Goal: Task Accomplishment & Management: Complete application form

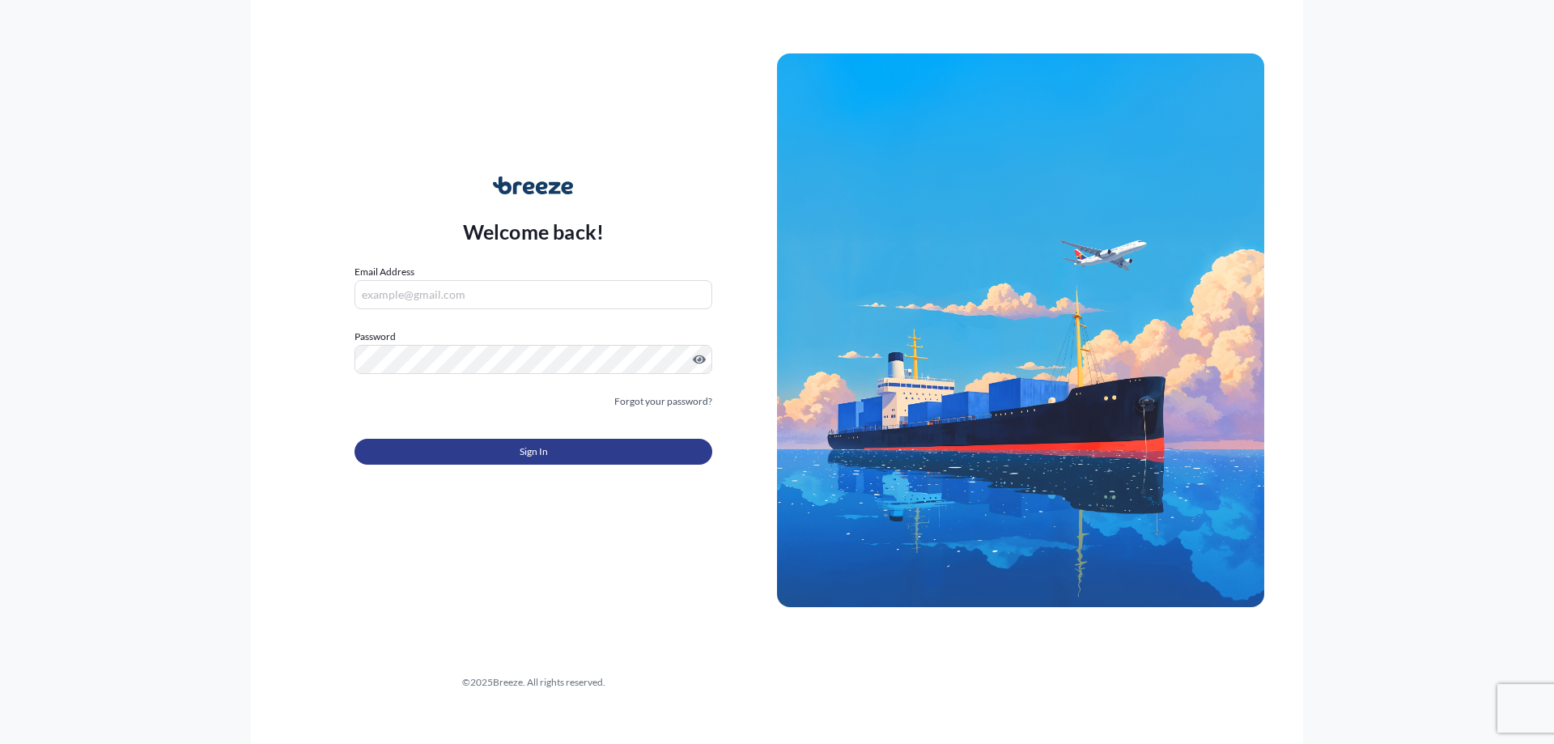
type input "[EMAIL_ADDRESS][DOMAIN_NAME]"
click at [625, 457] on button "Sign In" at bounding box center [533, 452] width 358 height 26
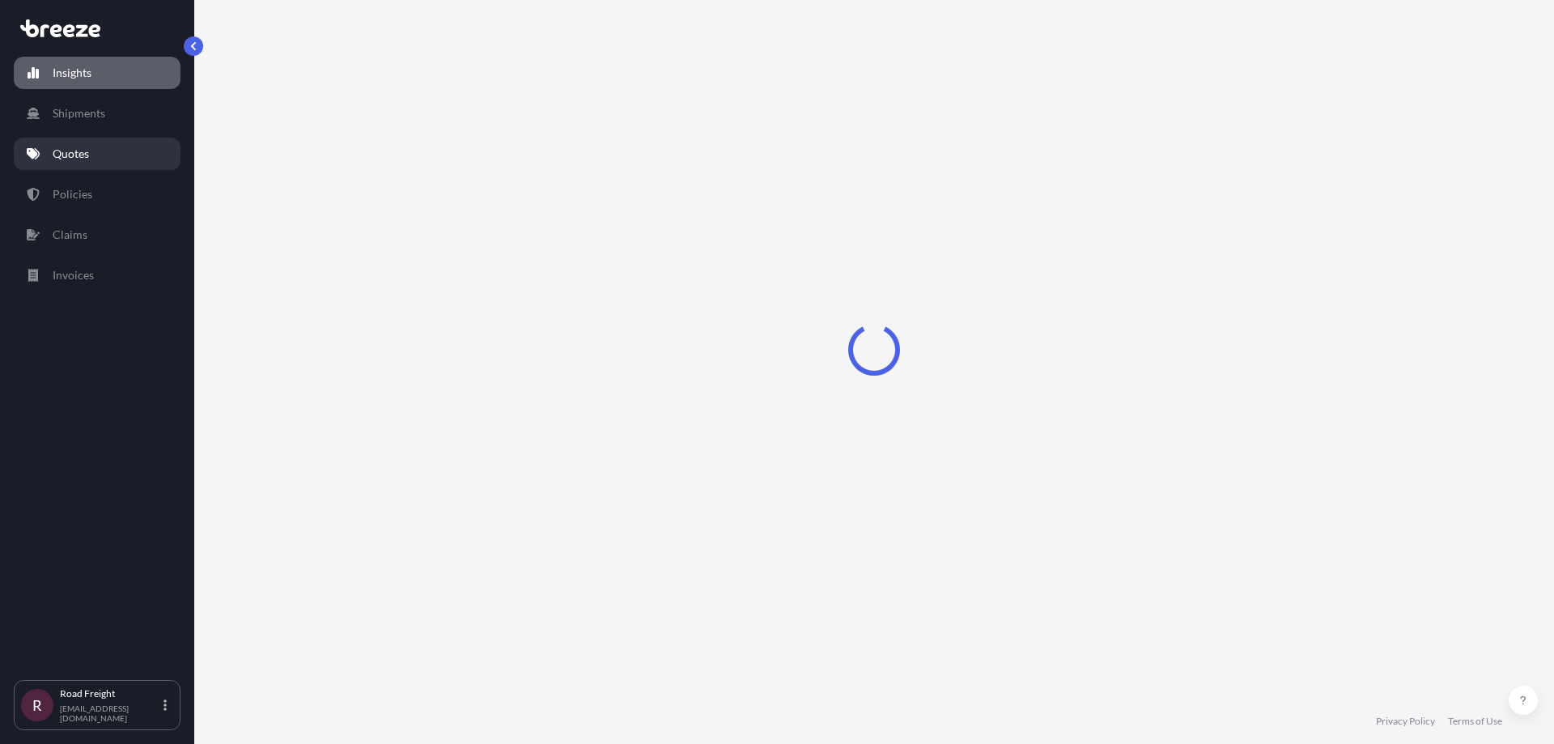
click at [91, 157] on link "Quotes" at bounding box center [97, 154] width 167 height 32
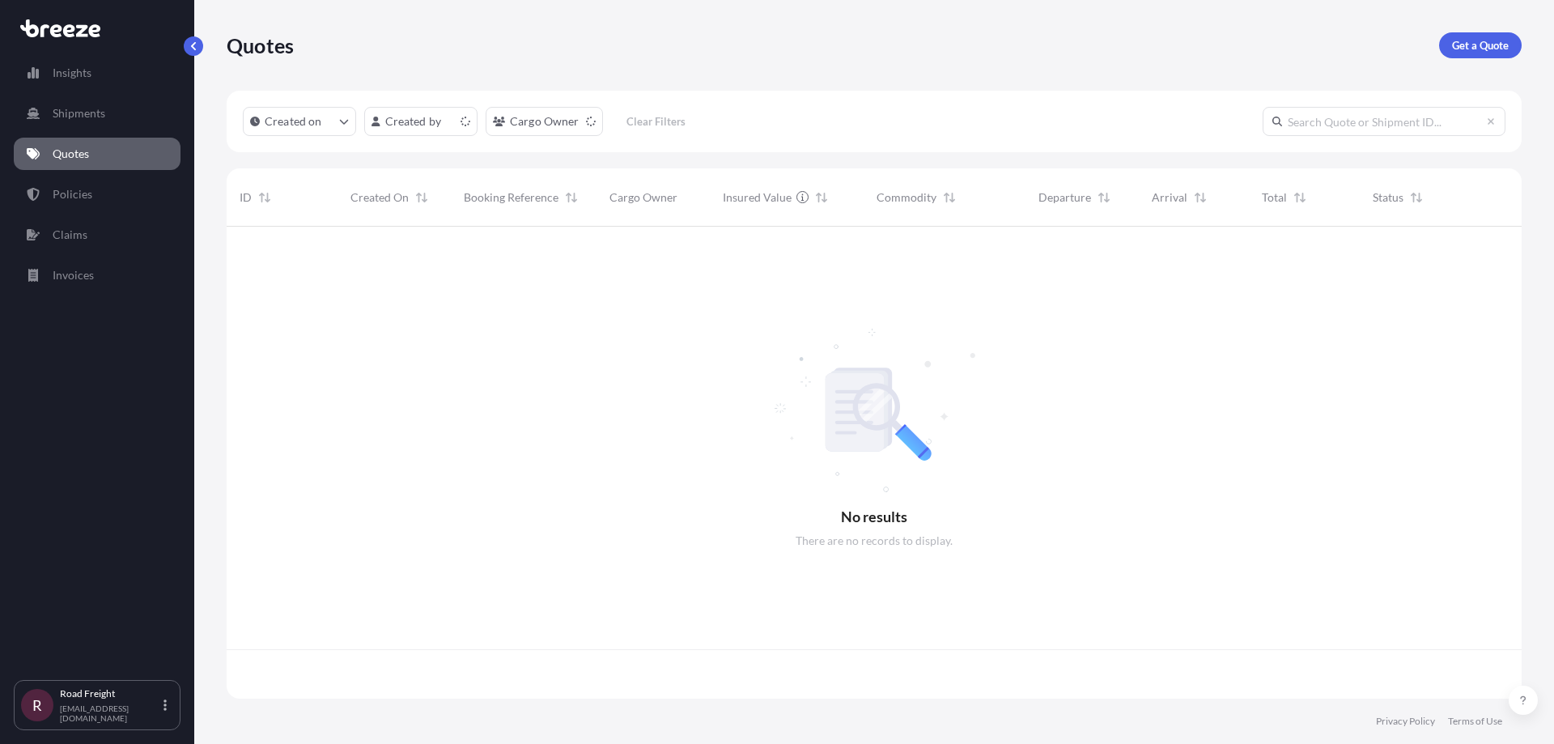
scroll to position [469, 1283]
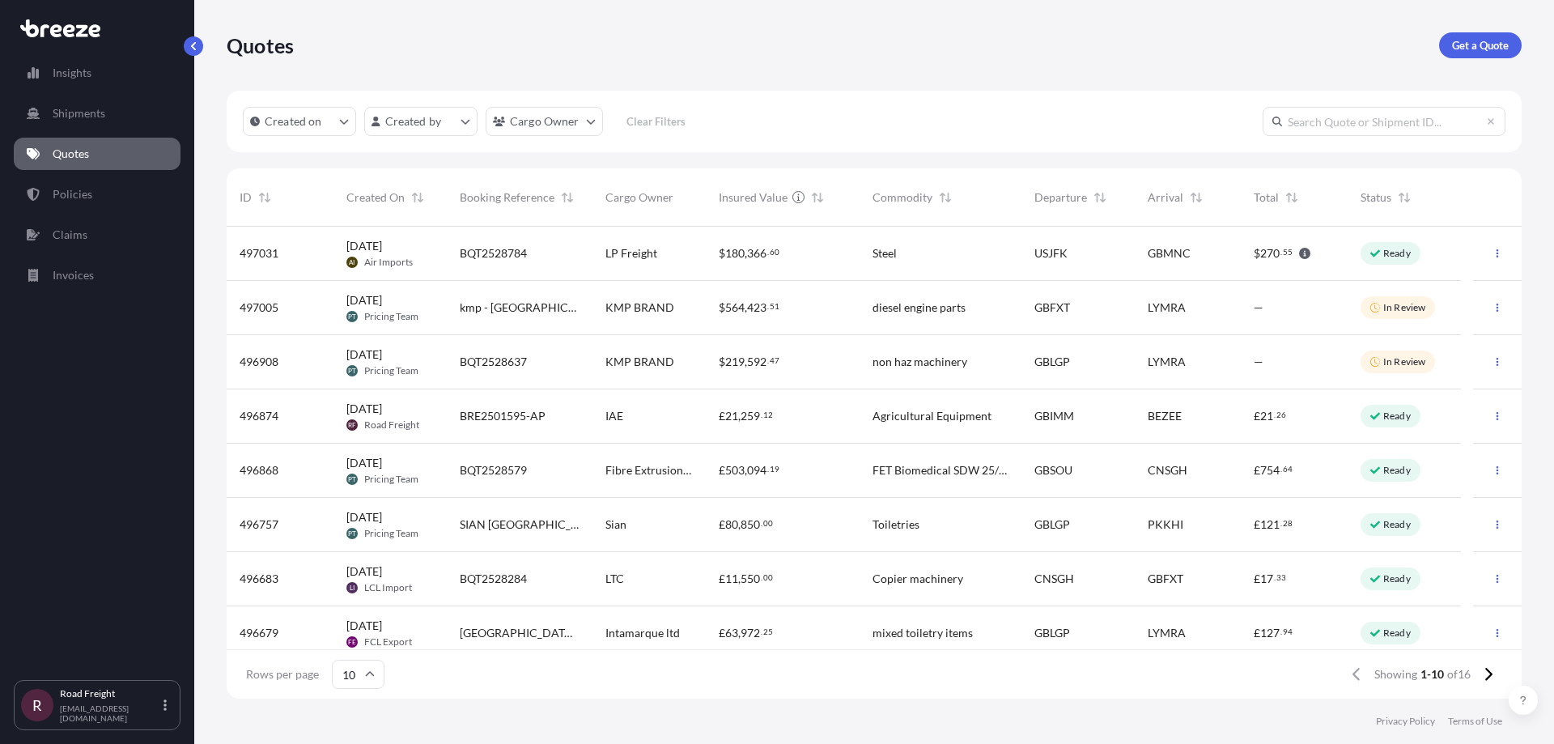
click at [567, 421] on div "BRE2501595-AP" at bounding box center [520, 416] width 120 height 16
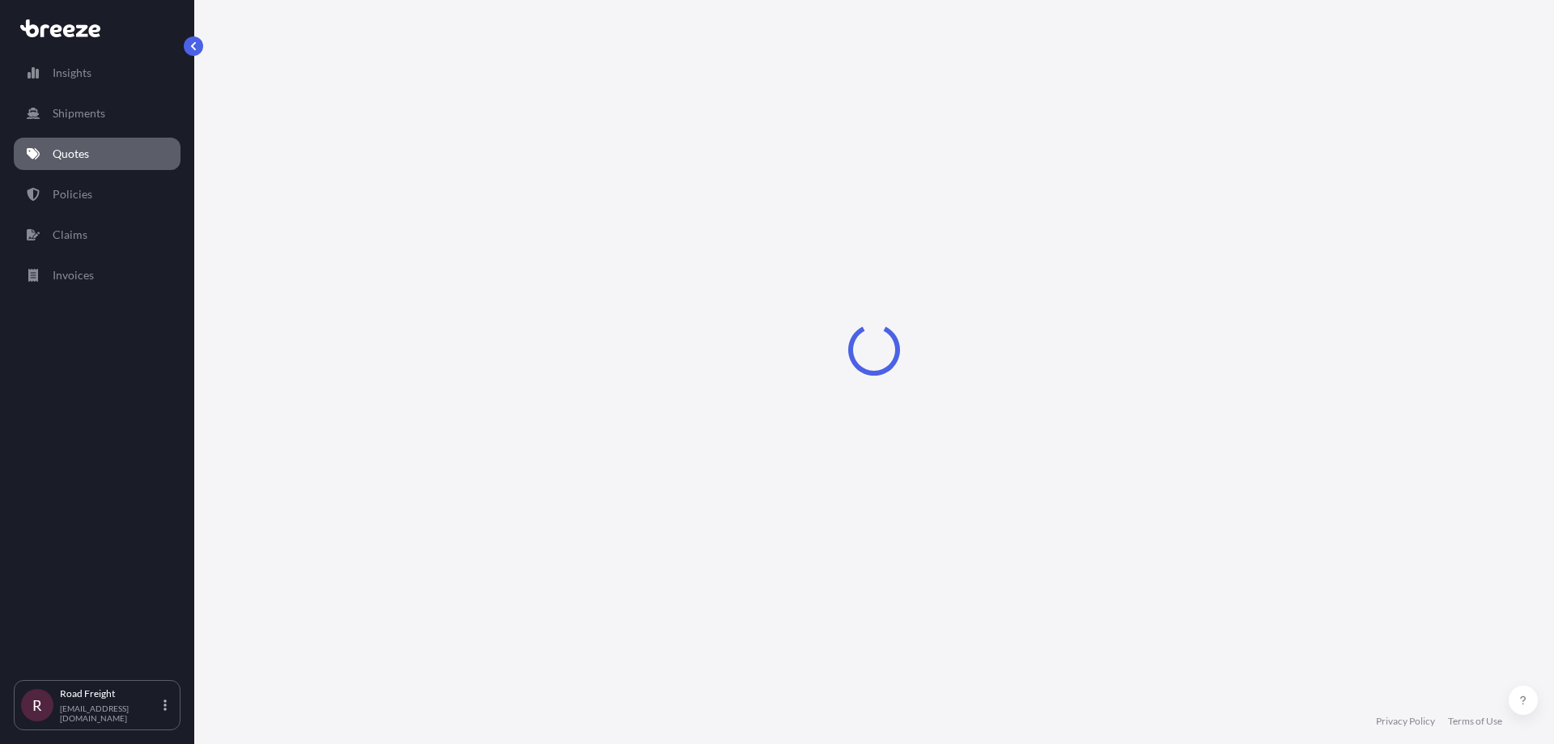
select select "Road"
select select "Sea"
select select "Road"
select select "1"
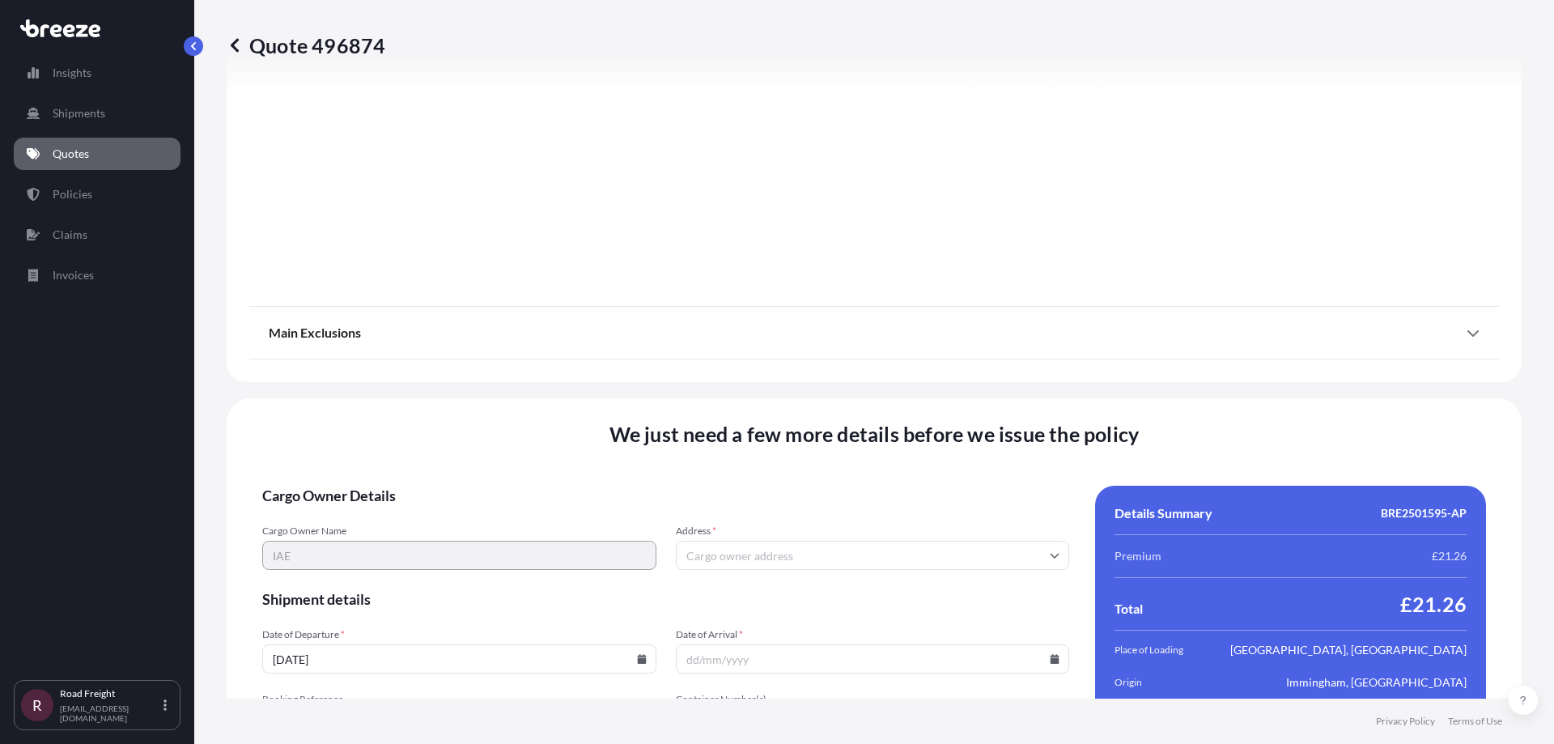
scroll to position [2145, 0]
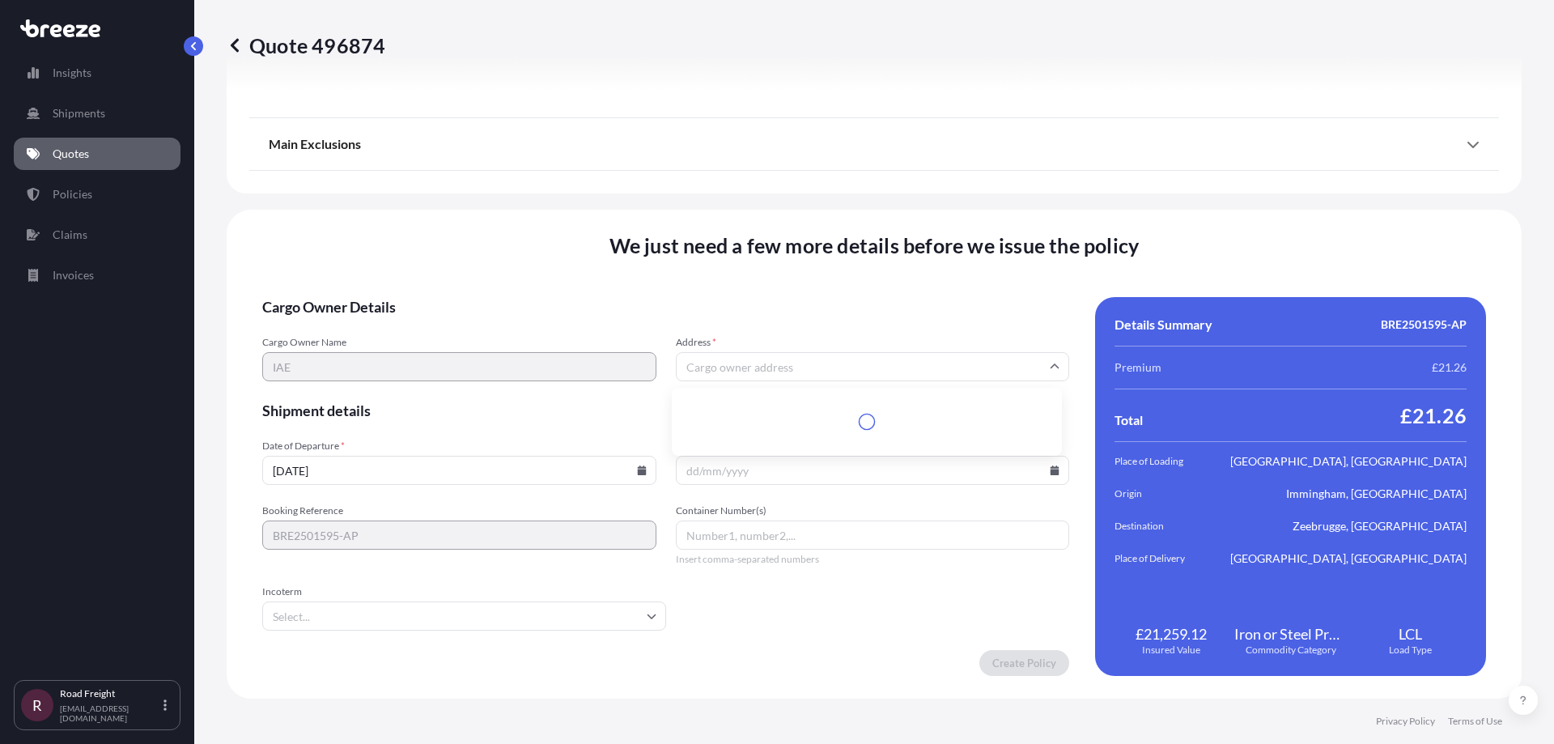
click at [798, 366] on input "Address *" at bounding box center [873, 366] width 394 height 29
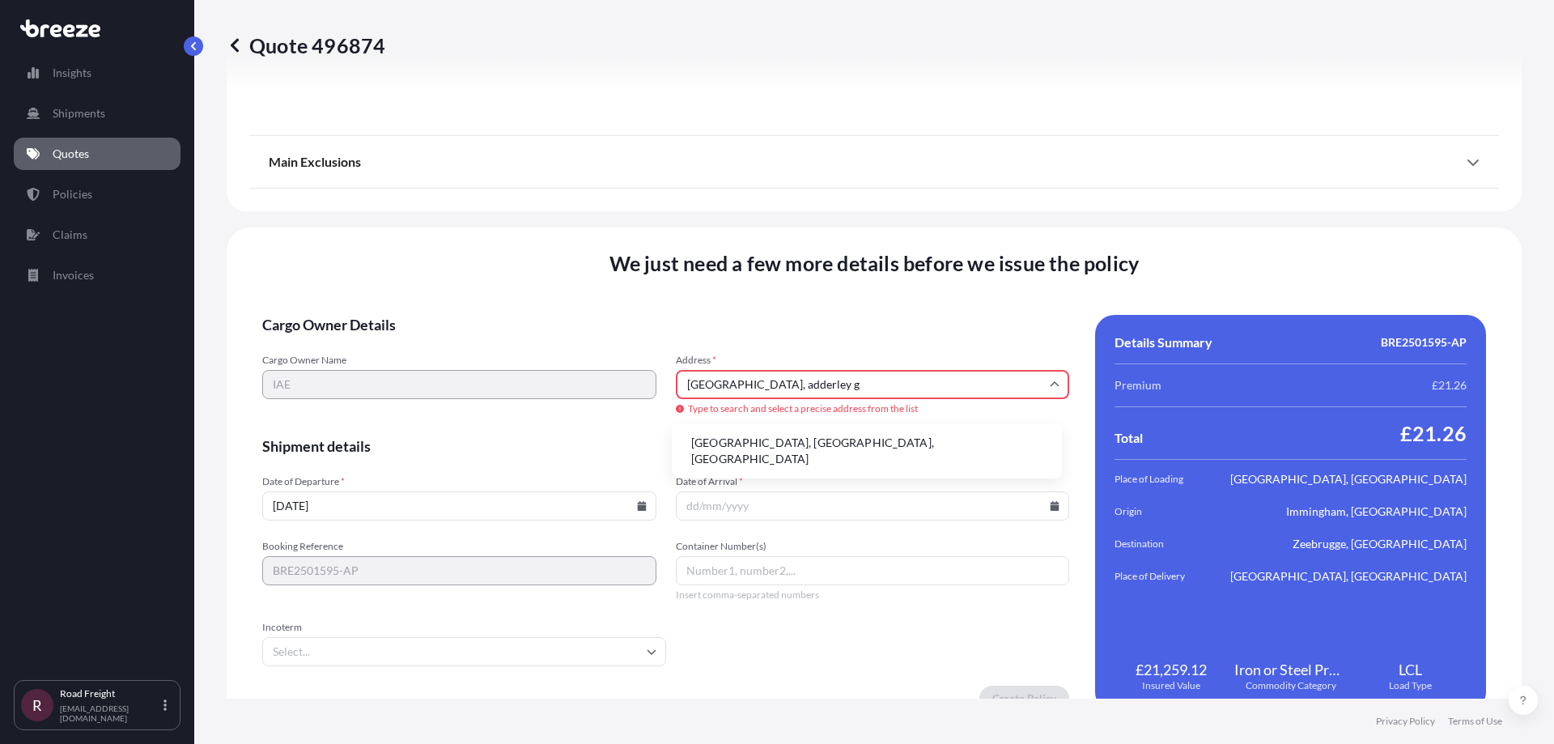
click at [835, 443] on li "[GEOGRAPHIC_DATA], [GEOGRAPHIC_DATA], [GEOGRAPHIC_DATA]" at bounding box center [866, 451] width 377 height 42
type input "[GEOGRAPHIC_DATA], [GEOGRAPHIC_DATA], [GEOGRAPHIC_DATA]"
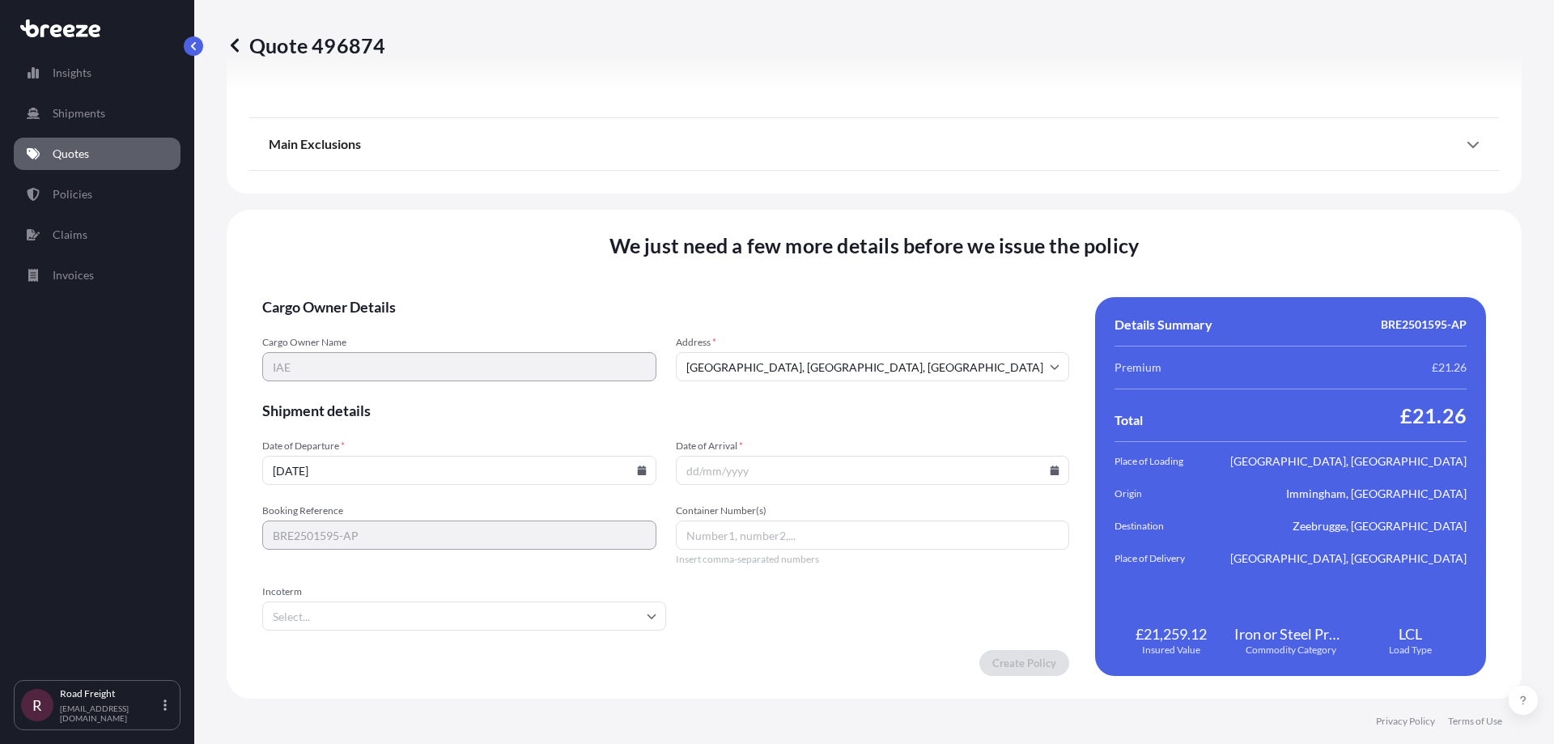
click at [732, 466] on input "Date of Arrival *" at bounding box center [873, 470] width 394 height 29
click at [520, 483] on input "[DATE]" at bounding box center [459, 470] width 394 height 29
click at [637, 472] on icon at bounding box center [641, 470] width 9 height 10
click at [420, 348] on button "20" at bounding box center [419, 357] width 26 height 26
type input "[DATE]"
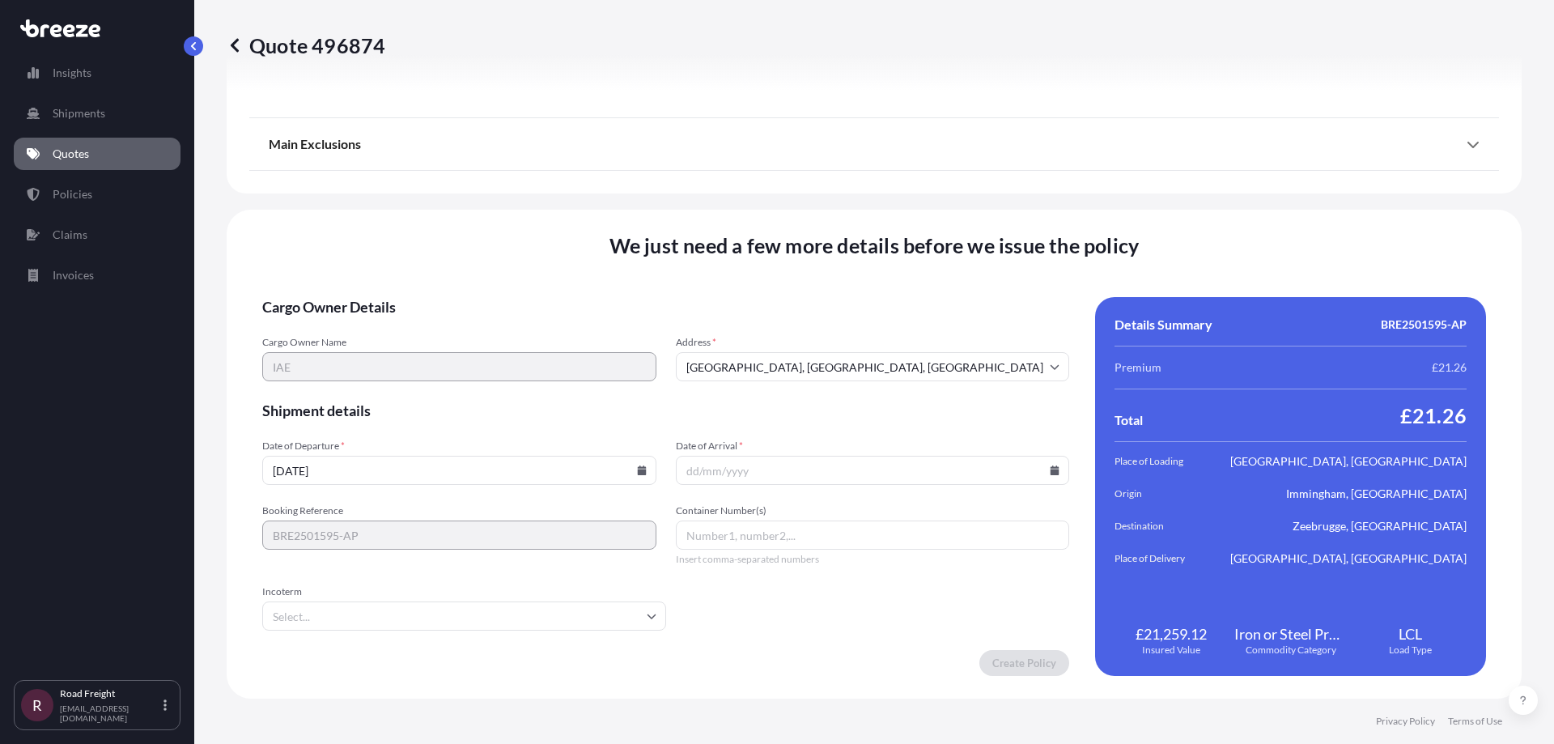
click at [880, 483] on input "Date of Arrival *" at bounding box center [873, 470] width 394 height 29
click at [1035, 474] on input "Date of Arrival *" at bounding box center [873, 470] width 394 height 29
click at [1050, 472] on icon at bounding box center [1054, 470] width 9 height 10
click at [901, 354] on button "22" at bounding box center [905, 357] width 26 height 26
type input "[DATE]"
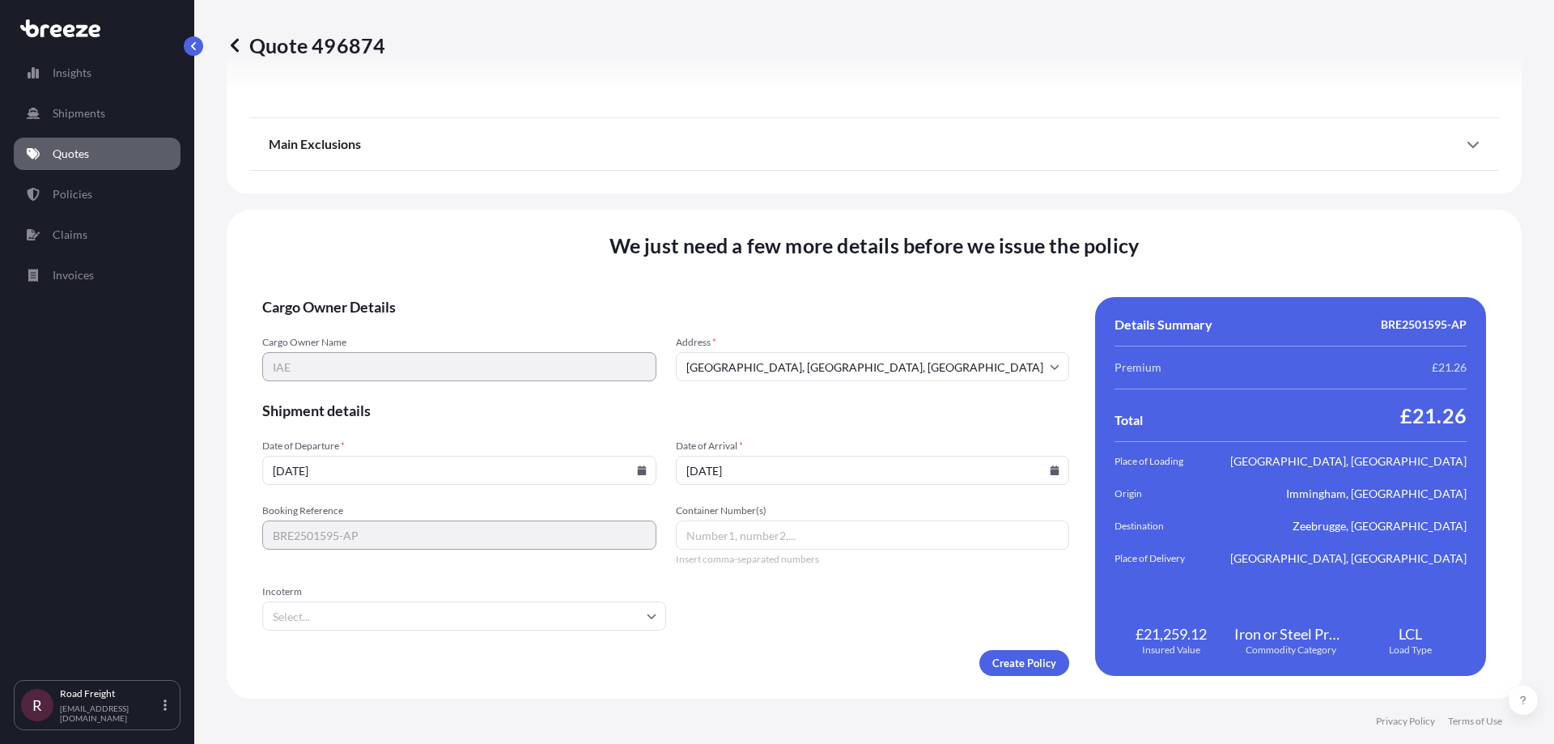
click at [816, 537] on input "Container Number(s)" at bounding box center [873, 534] width 394 height 29
paste input "F000208104"
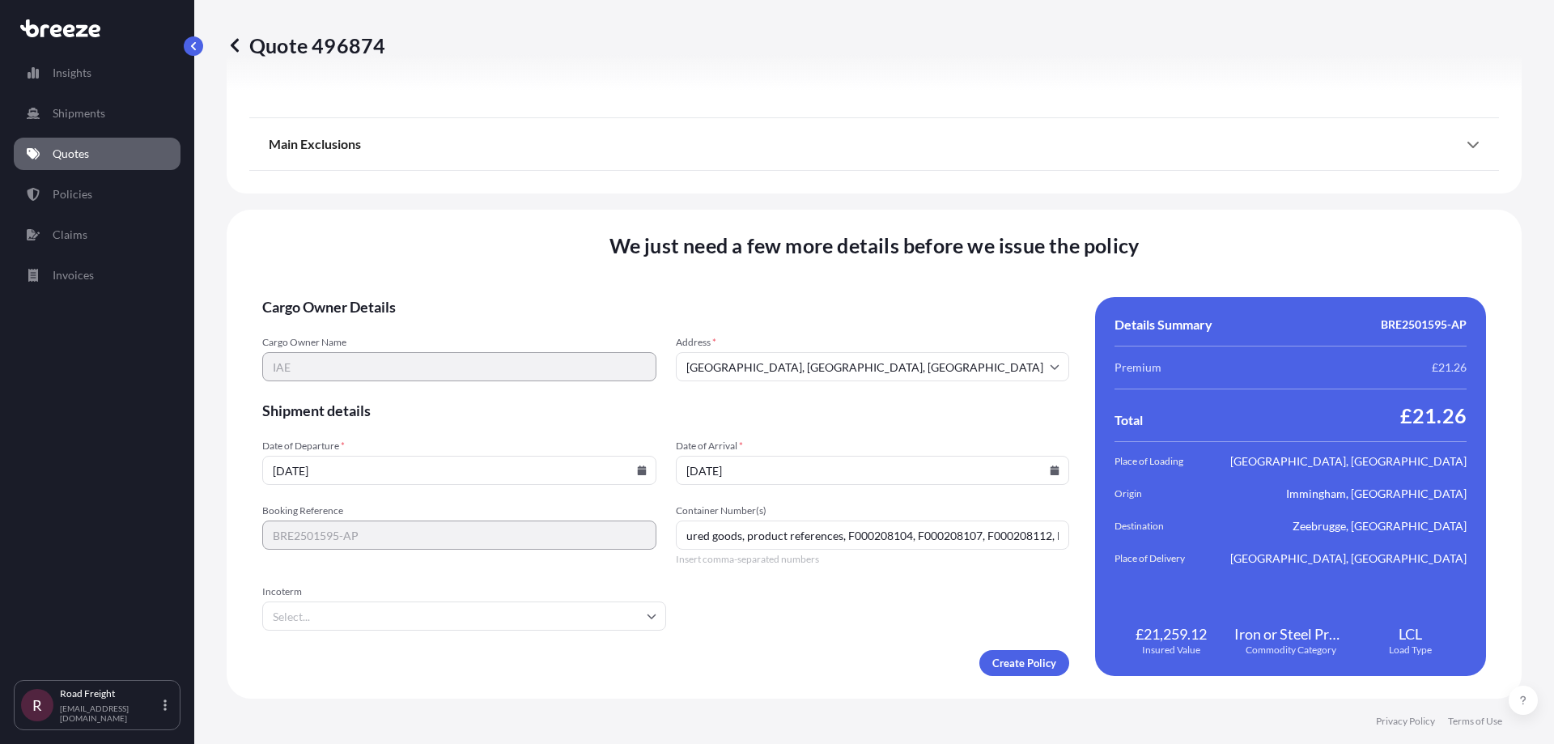
scroll to position [0, 80]
paste input "F000208104"
paste input "F017200310"
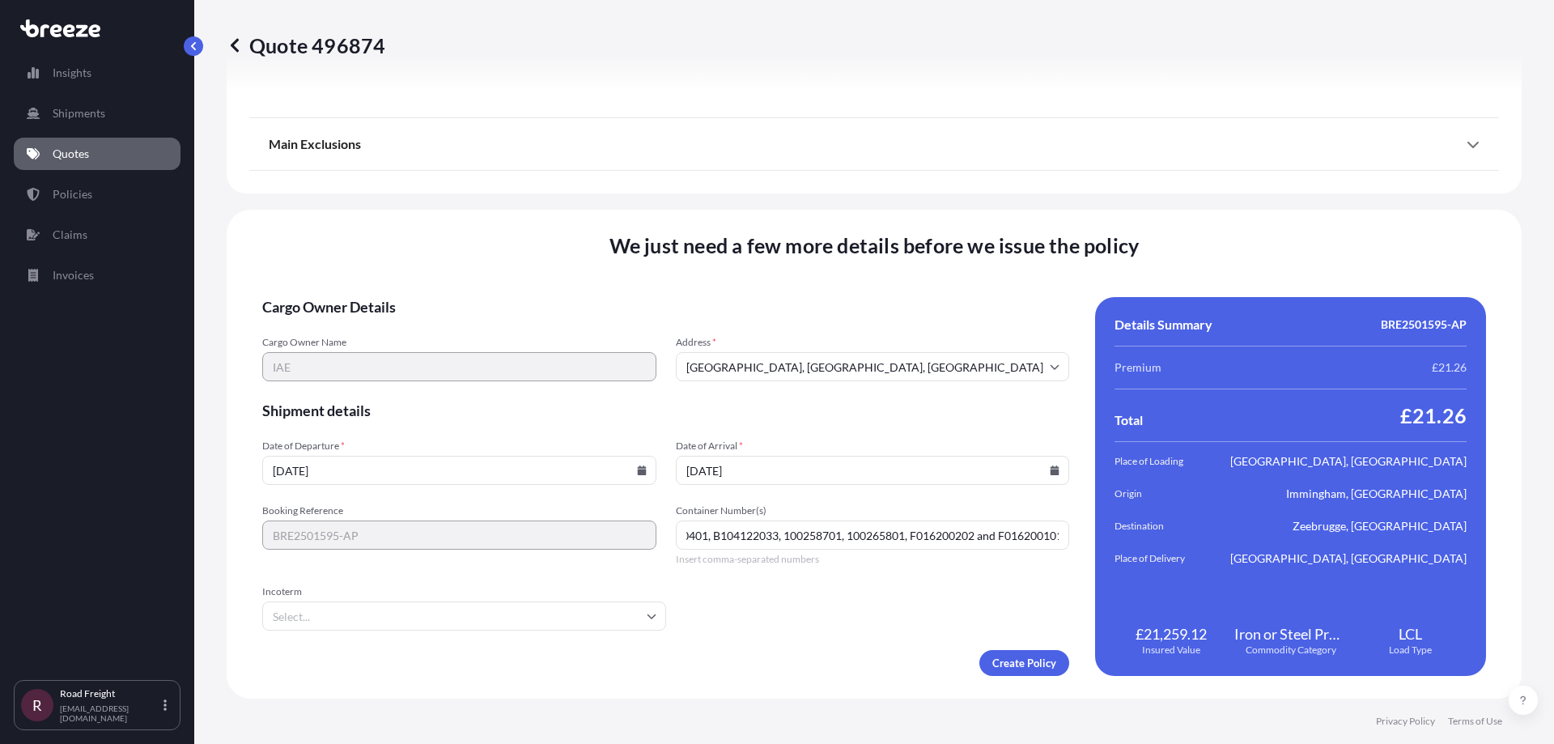
scroll to position [0, 789]
click at [515, 599] on div "Incoterm" at bounding box center [464, 607] width 404 height 45
type input "Insured goods, product references, F000208104, F000208107, F000208112, F0002081…"
click at [503, 621] on input "Incoterm" at bounding box center [464, 615] width 404 height 29
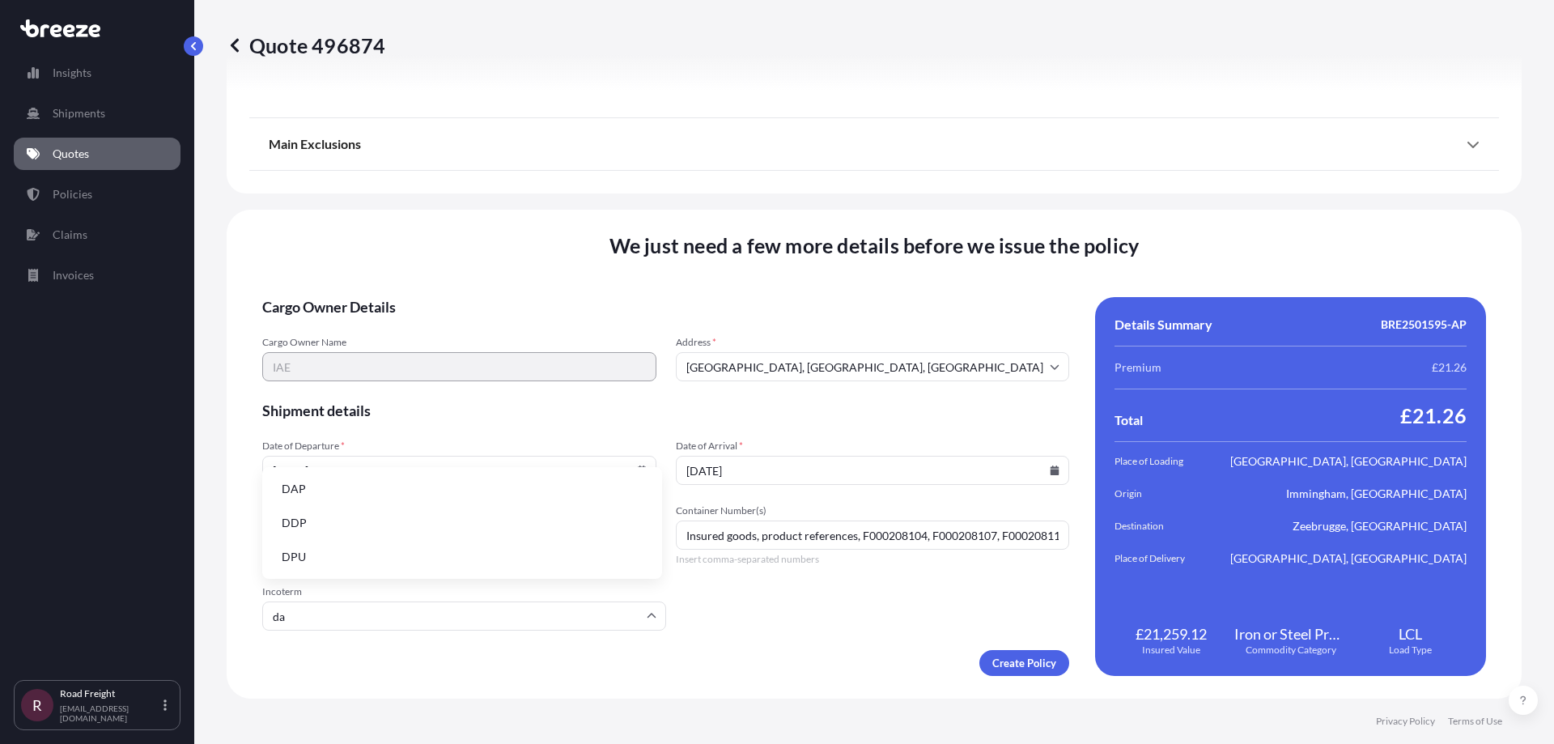
type input "dap"
click at [472, 655] on li "DAP" at bounding box center [462, 658] width 387 height 31
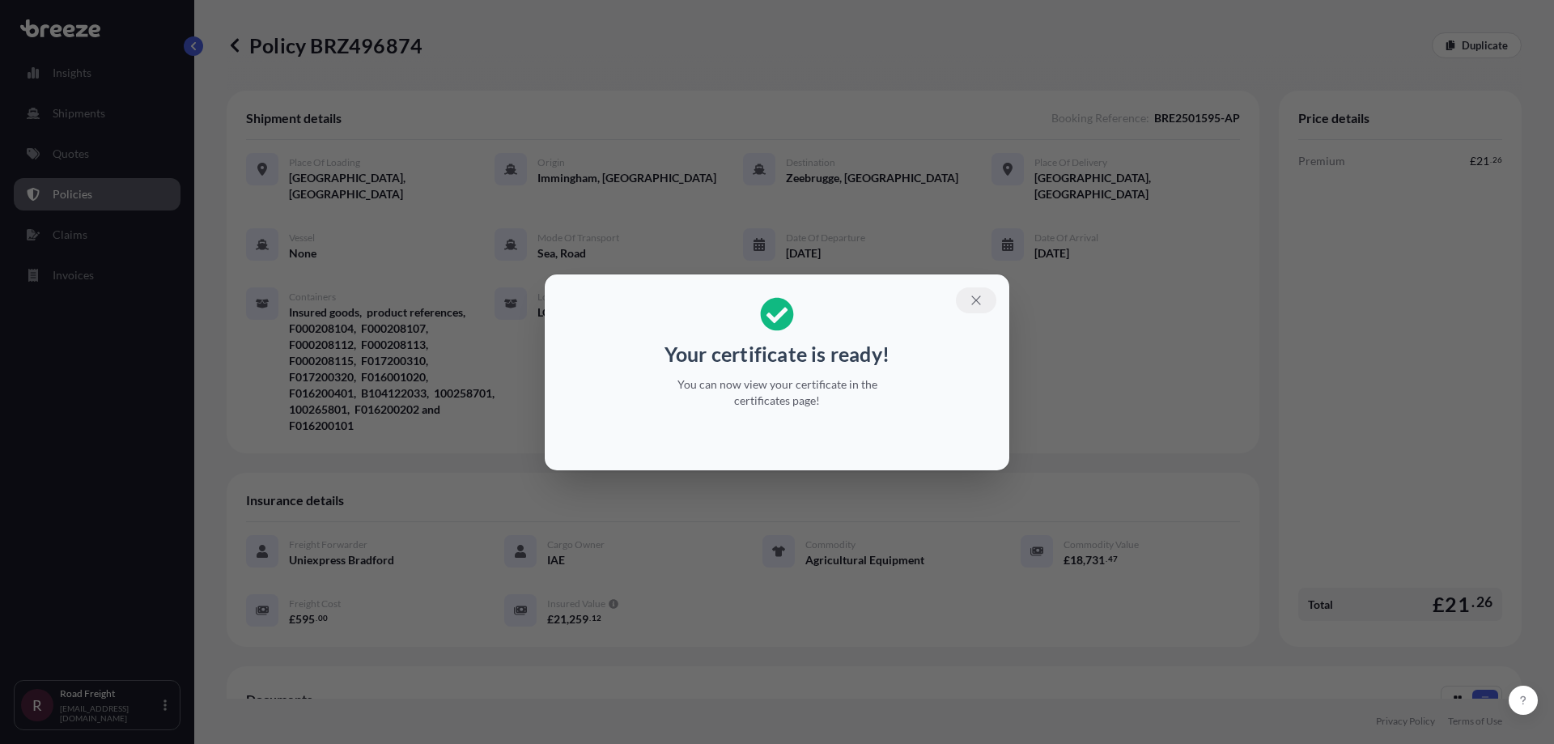
click at [985, 293] on button "button" at bounding box center [976, 300] width 40 height 26
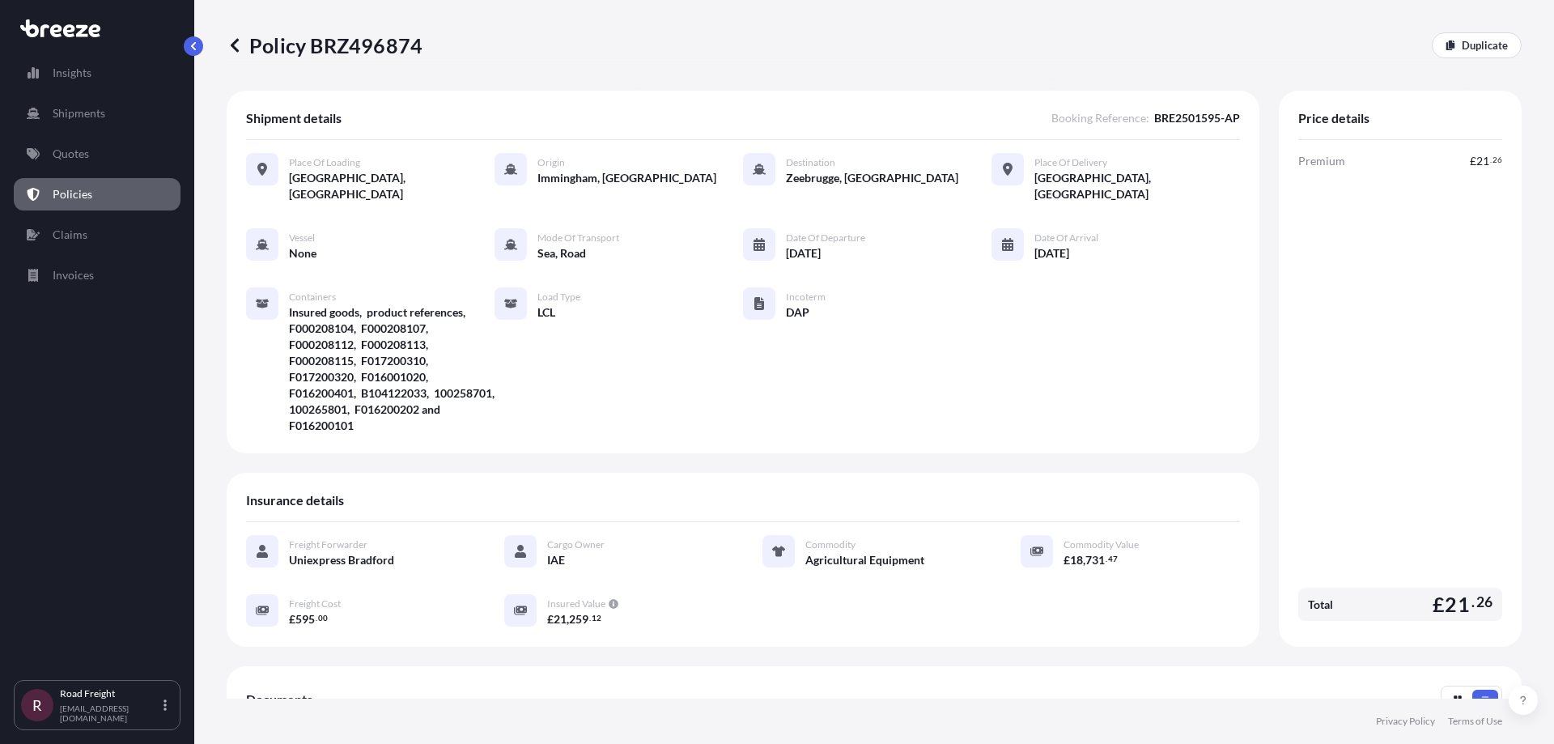
scroll to position [269, 0]
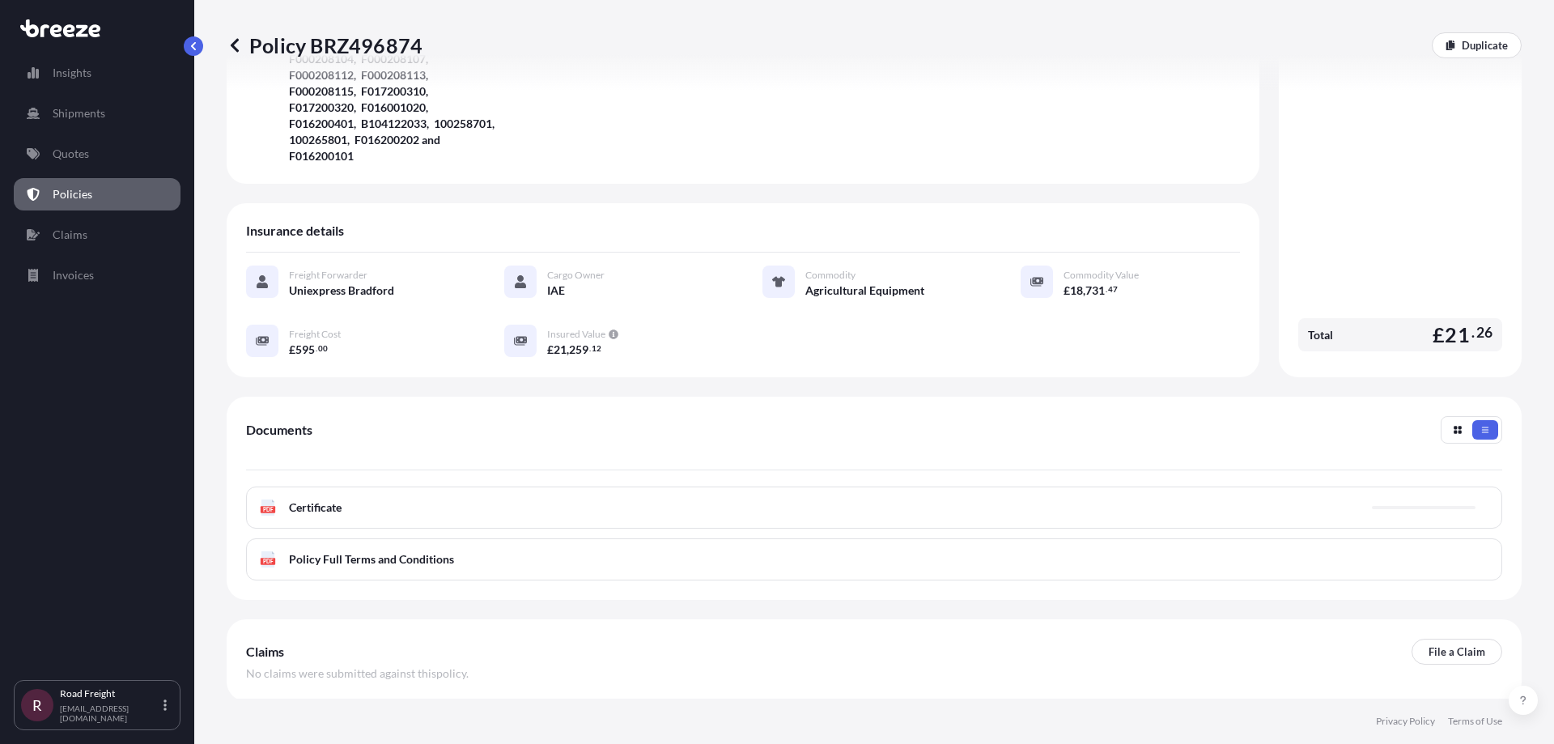
click at [418, 494] on div "PDF Certificate" at bounding box center [874, 507] width 1256 height 42
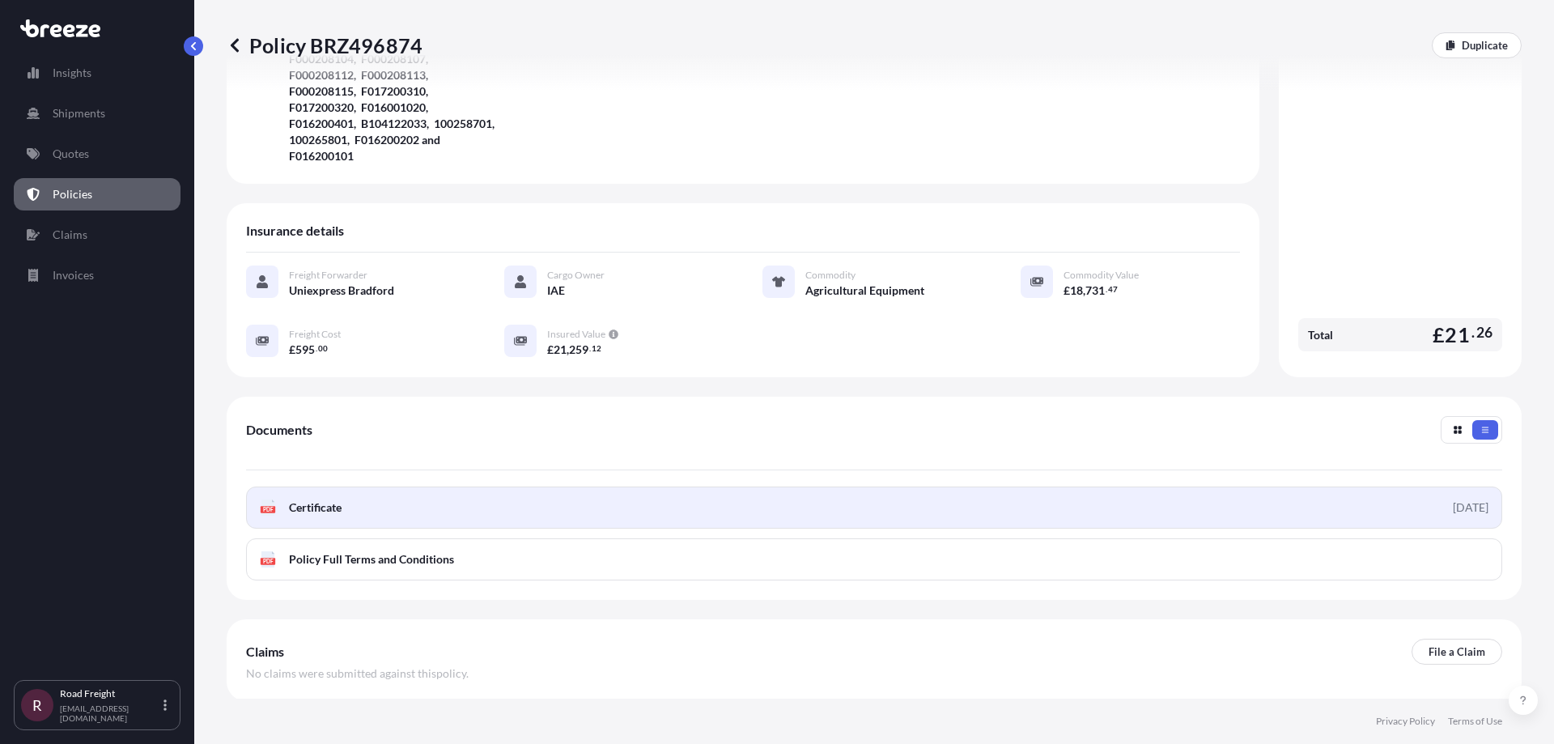
click at [1278, 486] on link "PDF Certificate [DATE]" at bounding box center [874, 507] width 1256 height 42
